Goal: Task Accomplishment & Management: Complete application form

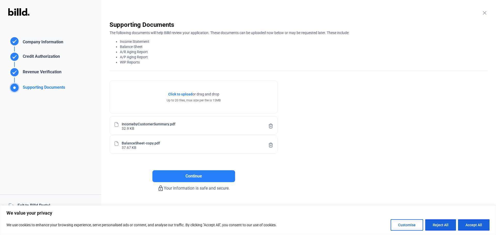
drag, startPoint x: 172, startPoint y: 58, endPoint x: 166, endPoint y: 58, distance: 5.4
click at [172, 59] on li "A/P Aging Report" at bounding box center [304, 56] width 368 height 5
drag, startPoint x: 144, startPoint y: 58, endPoint x: 115, endPoint y: 59, distance: 28.7
click at [115, 59] on ul "Income Statement Balance Sheet A/R Aging Report A/P Aging Report WIP Reports" at bounding box center [298, 52] width 378 height 26
copy li "A/P Aging Report"
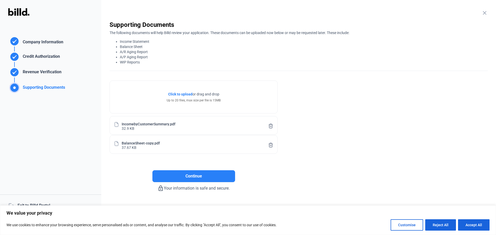
click at [174, 92] on span "Click to upload" at bounding box center [180, 94] width 24 height 4
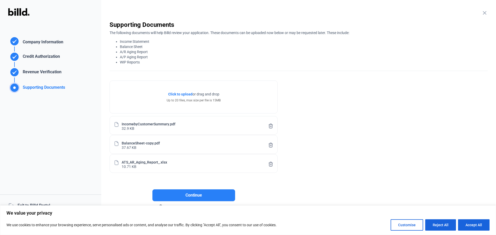
click at [179, 94] on span "Click to upload" at bounding box center [180, 94] width 24 height 4
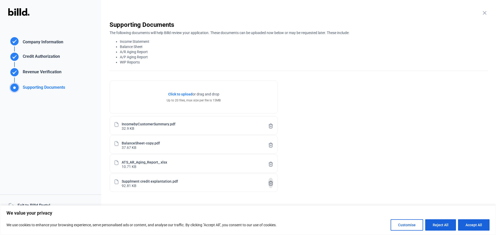
click at [269, 183] on icon at bounding box center [270, 183] width 5 height 5
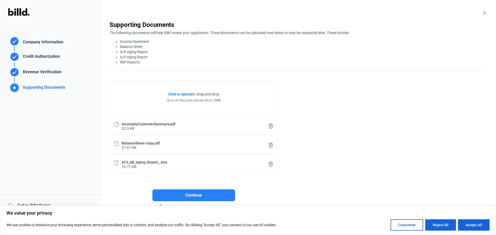
click at [181, 94] on span "Click to upload" at bounding box center [180, 94] width 24 height 4
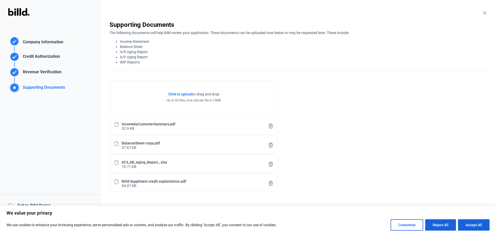
click at [171, 94] on span "Click to upload" at bounding box center [180, 94] width 24 height 4
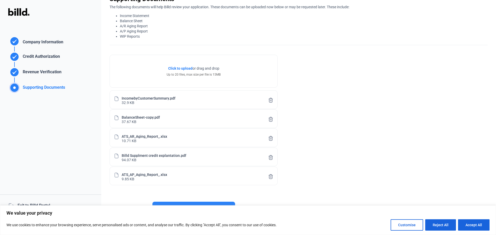
scroll to position [42, 0]
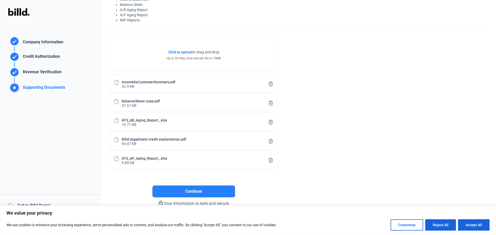
click at [364, 89] on enrollment-step "close Supporting Documents The following documents will help Billd review your …" at bounding box center [298, 93] width 378 height 228
click at [186, 52] on span "Click to upload" at bounding box center [180, 52] width 24 height 4
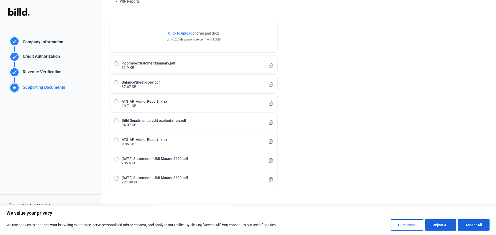
scroll to position [80, 0]
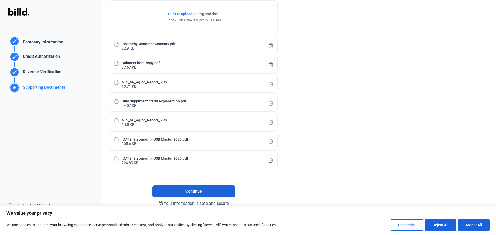
click at [197, 195] on button "Continue" at bounding box center [193, 192] width 83 height 12
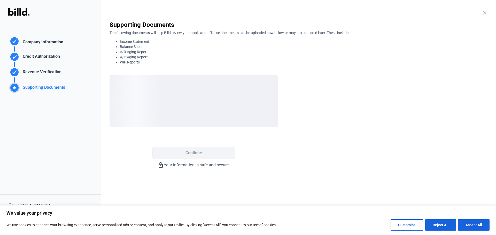
scroll to position [0, 0]
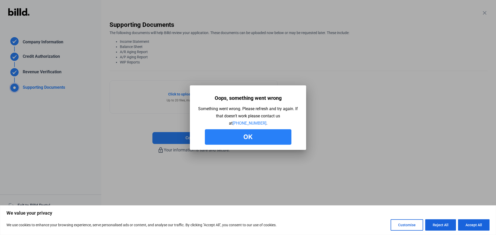
click at [259, 137] on button "Ok" at bounding box center [248, 136] width 86 height 15
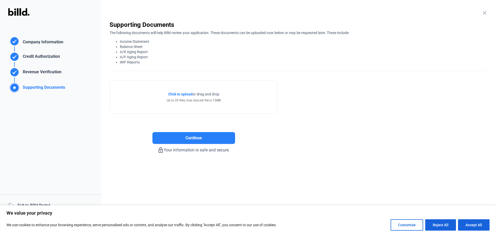
click at [188, 93] on span "Click to upload" at bounding box center [180, 94] width 24 height 4
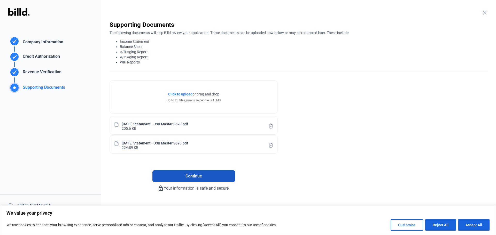
click at [213, 176] on button "Continue" at bounding box center [193, 176] width 83 height 12
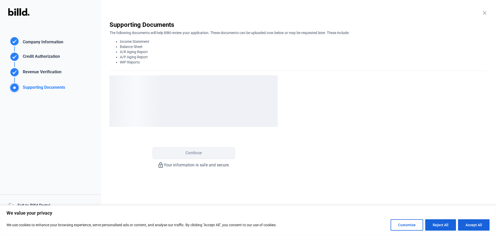
click at [254, 142] on div "Continue" at bounding box center [193, 145] width 168 height 28
drag, startPoint x: 408, startPoint y: 225, endPoint x: 386, endPoint y: 209, distance: 26.1
click at [408, 225] on button "Customise" at bounding box center [406, 224] width 33 height 11
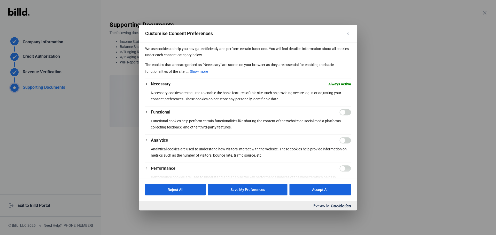
click at [392, 114] on div at bounding box center [248, 117] width 496 height 235
click at [348, 33] on img "Close" at bounding box center [347, 33] width 3 height 3
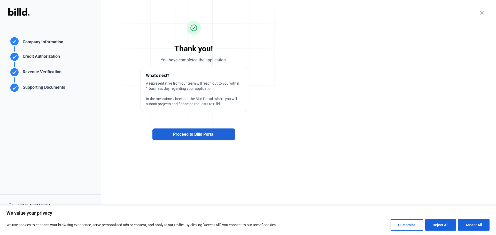
click at [209, 134] on span "Proceed to Billd Portal" at bounding box center [193, 134] width 41 height 6
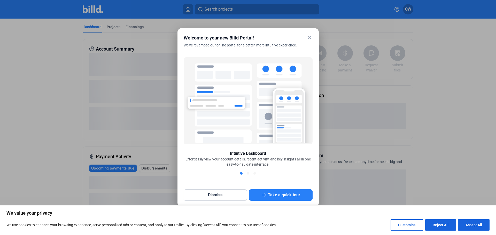
click at [308, 37] on mat-icon "close" at bounding box center [309, 37] width 6 height 6
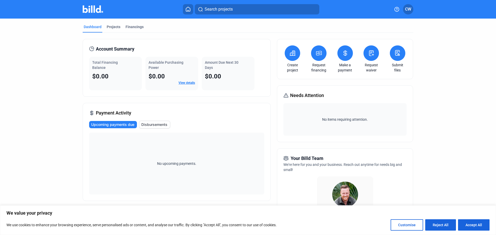
click at [398, 54] on icon at bounding box center [399, 54] width 2 height 2
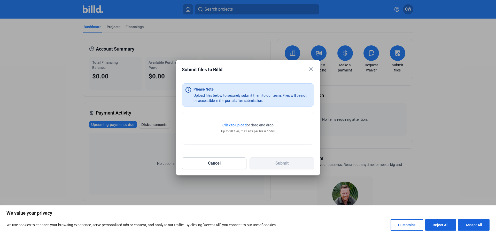
click at [232, 125] on span "Click to upload" at bounding box center [234, 125] width 24 height 4
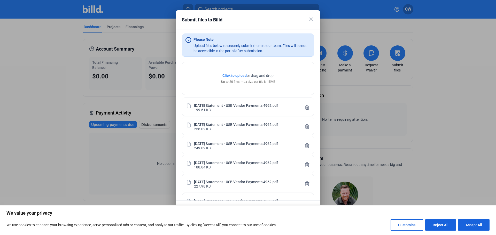
click at [232, 75] on span "Click to upload" at bounding box center [234, 76] width 24 height 4
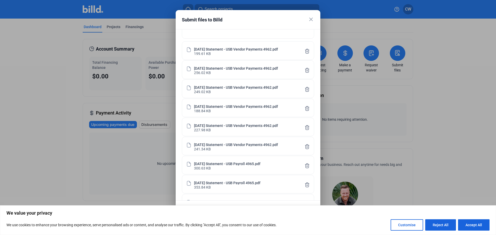
scroll to position [1, 0]
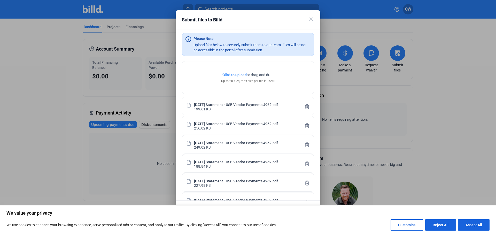
click at [233, 73] on span "Click to upload" at bounding box center [234, 75] width 24 height 4
click at [225, 74] on span "Click to upload" at bounding box center [234, 75] width 24 height 4
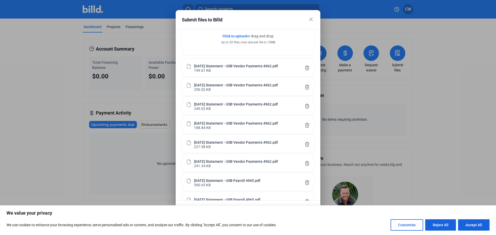
scroll to position [0, 0]
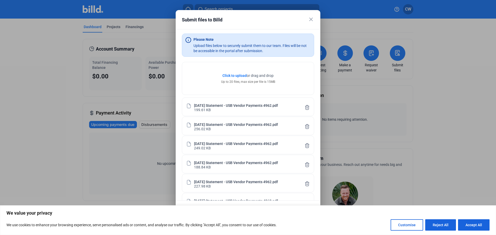
click at [226, 76] on span "Click to upload" at bounding box center [234, 76] width 24 height 4
click at [224, 75] on span "Click to upload" at bounding box center [234, 76] width 24 height 4
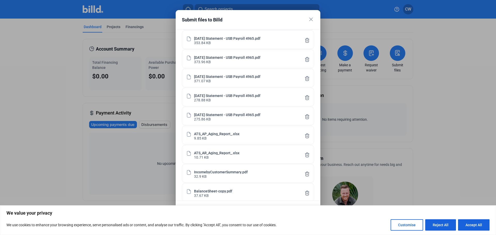
scroll to position [225, 0]
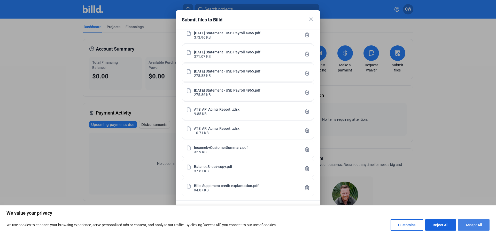
click at [473, 226] on button "Accept All" at bounding box center [473, 224] width 31 height 11
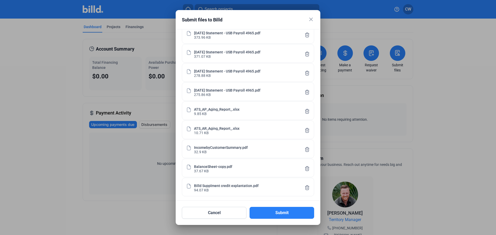
scroll to position [0, 0]
drag, startPoint x: 275, startPoint y: 208, endPoint x: 280, endPoint y: 208, distance: 4.4
click at [275, 209] on button "Submit" at bounding box center [281, 213] width 65 height 12
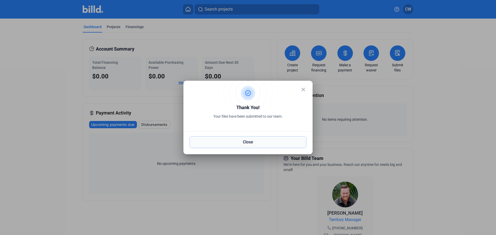
click at [236, 143] on button "Close" at bounding box center [247, 142] width 117 height 12
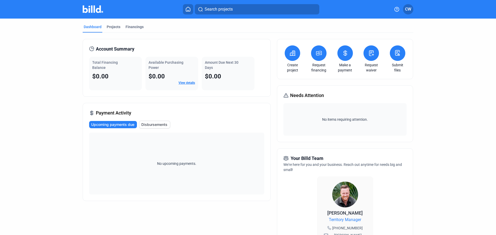
click at [133, 22] on mat-tab-group "Dashboard Projects Financings Account Summary Total Financing Balance $0.00 Ava…" at bounding box center [248, 197] width 330 height 357
click at [133, 25] on div "Financings" at bounding box center [134, 26] width 18 height 5
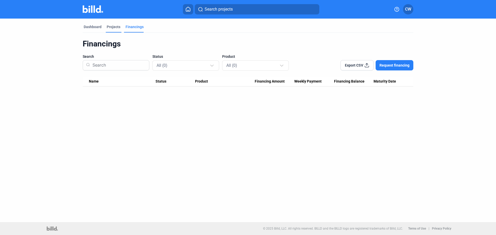
click at [111, 25] on div "Projects" at bounding box center [114, 26] width 14 height 5
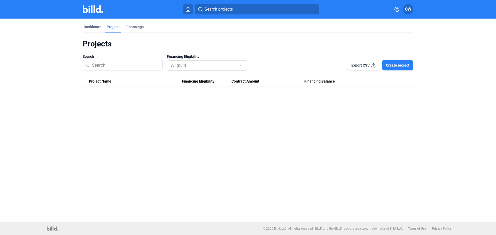
click at [91, 24] on mat-tab-group "Dashboard Projects Financings Projects Search Financing Eligibility All (null) …" at bounding box center [248, 53] width 330 height 68
click at [90, 28] on div "Dashboard" at bounding box center [93, 26] width 18 height 5
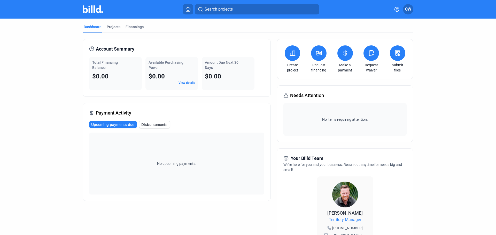
click at [407, 8] on span "CW" at bounding box center [408, 9] width 6 height 6
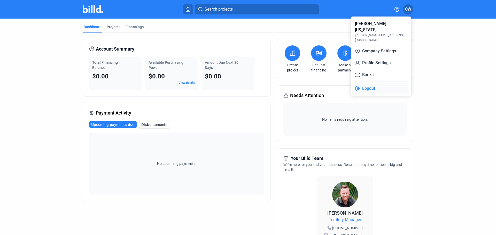
click at [375, 83] on button "Logout" at bounding box center [381, 88] width 56 height 10
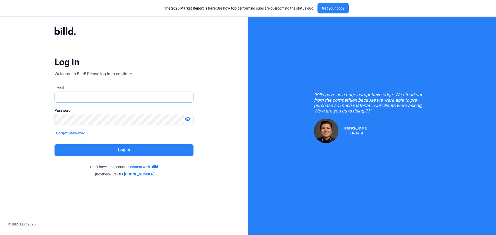
click at [171, 100] on input "text" at bounding box center [124, 97] width 138 height 11
type input "[PERSON_NAME][EMAIL_ADDRESS][DOMAIN_NAME]"
click at [187, 119] on mat-icon "visibility_off" at bounding box center [187, 119] width 6 height 6
click at [40, 121] on div "Log in Welcome to Billd! Please log in to continue. Email [PERSON_NAME][EMAIL_A…" at bounding box center [124, 101] width 178 height 169
click at [72, 149] on button "Log in" at bounding box center [123, 150] width 139 height 12
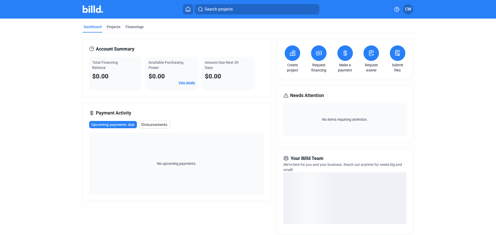
click at [409, 8] on span "CW" at bounding box center [408, 9] width 6 height 6
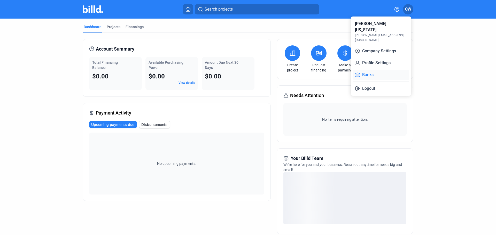
click at [391, 70] on button "Banks" at bounding box center [381, 75] width 56 height 10
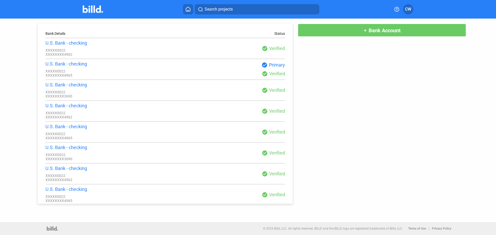
click at [355, 92] on div "Bank Details Status U.S. Bank - checking XXXXX0022 XXXXXXXX4962 check_circle Ve…" at bounding box center [248, 111] width 446 height 185
click at [21, 56] on div "Bank Details Status U.S. Bank - checking XXXXX0022 XXXXXXXX4962 check_circle Ve…" at bounding box center [248, 121] width 496 height 204
drag, startPoint x: 189, startPoint y: 9, endPoint x: 211, endPoint y: 12, distance: 21.6
click at [189, 9] on icon at bounding box center [187, 9] width 5 height 5
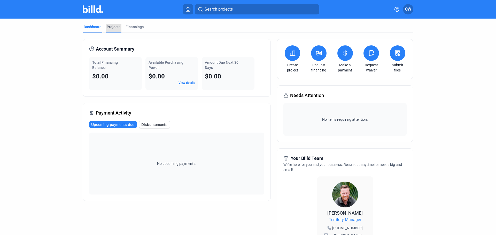
click at [116, 26] on div "Projects" at bounding box center [114, 26] width 14 height 5
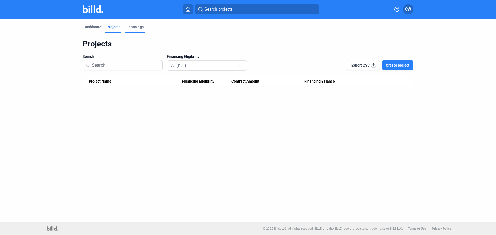
click at [135, 28] on div "Financings" at bounding box center [134, 26] width 18 height 5
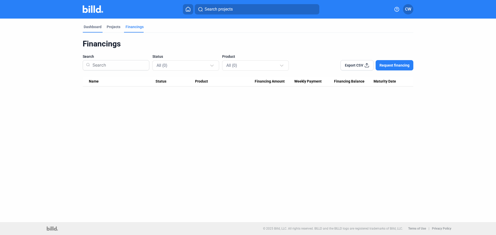
click at [90, 27] on div "Dashboard" at bounding box center [93, 26] width 18 height 5
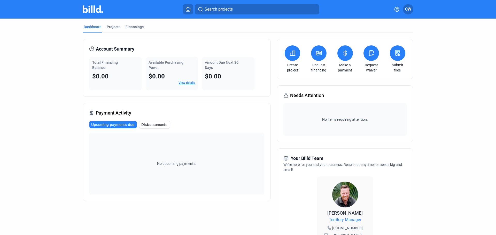
click at [188, 9] on icon at bounding box center [187, 9] width 5 height 5
click at [409, 10] on span "CW" at bounding box center [408, 9] width 6 height 6
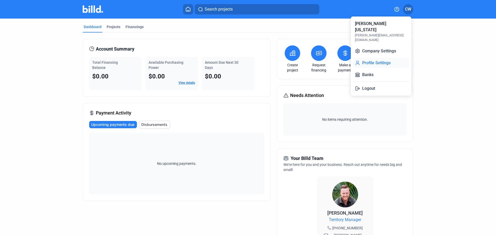
click at [388, 58] on button "Profile Settings" at bounding box center [381, 63] width 56 height 10
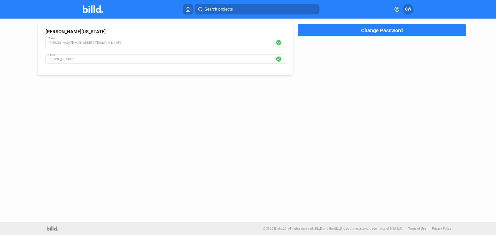
click at [405, 11] on span "CW" at bounding box center [408, 9] width 6 height 6
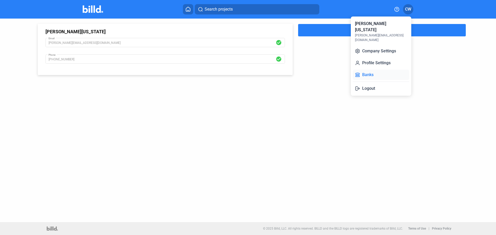
click at [376, 70] on button "Banks" at bounding box center [381, 75] width 56 height 10
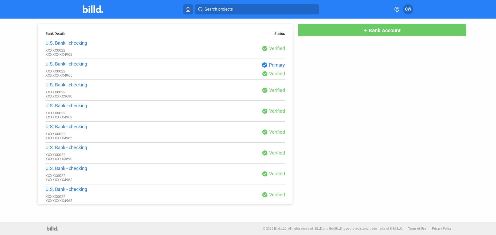
click at [186, 7] on icon at bounding box center [187, 9] width 5 height 5
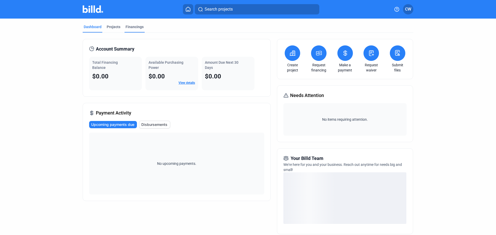
click at [136, 27] on div "Financings" at bounding box center [134, 26] width 18 height 5
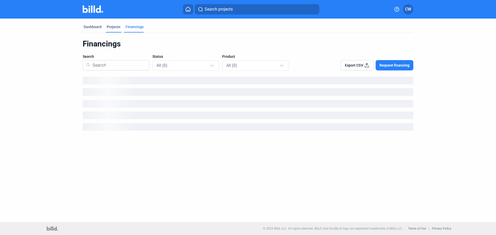
click at [109, 27] on div "Projects" at bounding box center [114, 26] width 14 height 5
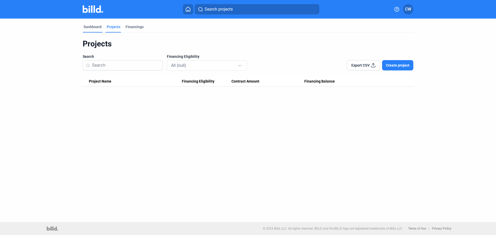
click at [87, 26] on div "Dashboard" at bounding box center [93, 26] width 18 height 5
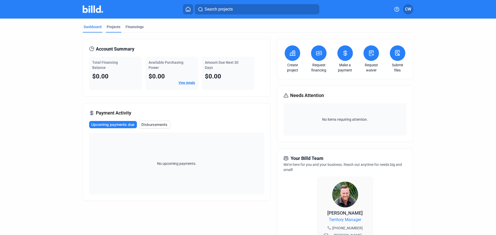
click at [115, 27] on div "Projects" at bounding box center [114, 26] width 14 height 5
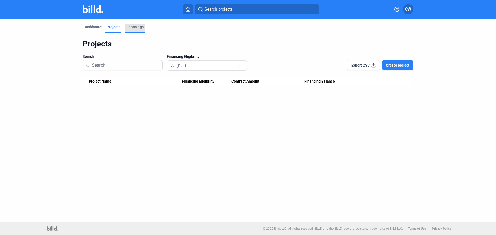
click at [139, 28] on div "Financings" at bounding box center [134, 26] width 18 height 5
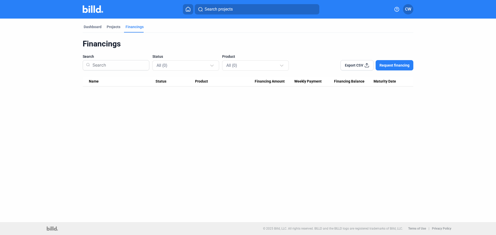
click at [405, 9] on span "CW" at bounding box center [408, 9] width 6 height 6
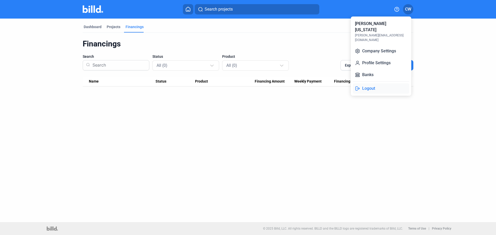
click at [359, 86] on icon at bounding box center [357, 88] width 5 height 5
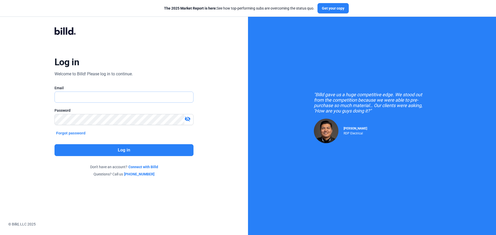
type input "[PERSON_NAME][EMAIL_ADDRESS][DOMAIN_NAME]"
